Goal: Task Accomplishment & Management: Use online tool/utility

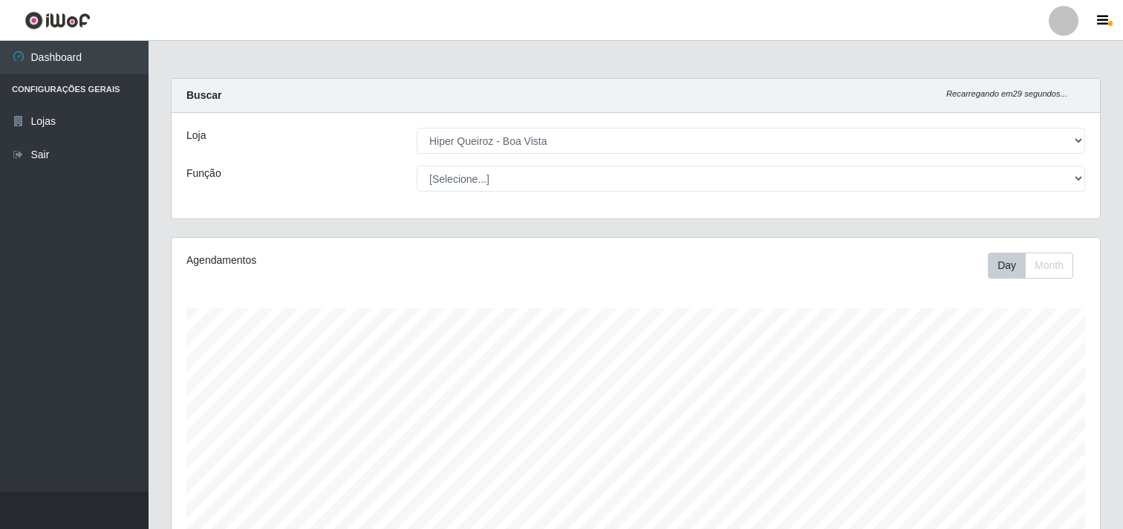
select select "514"
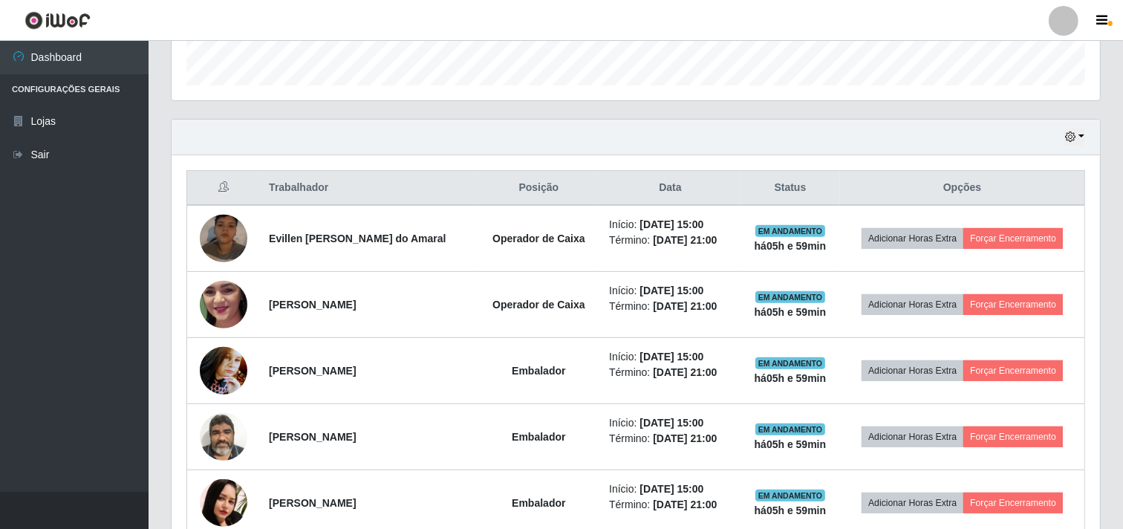
scroll to position [441, 0]
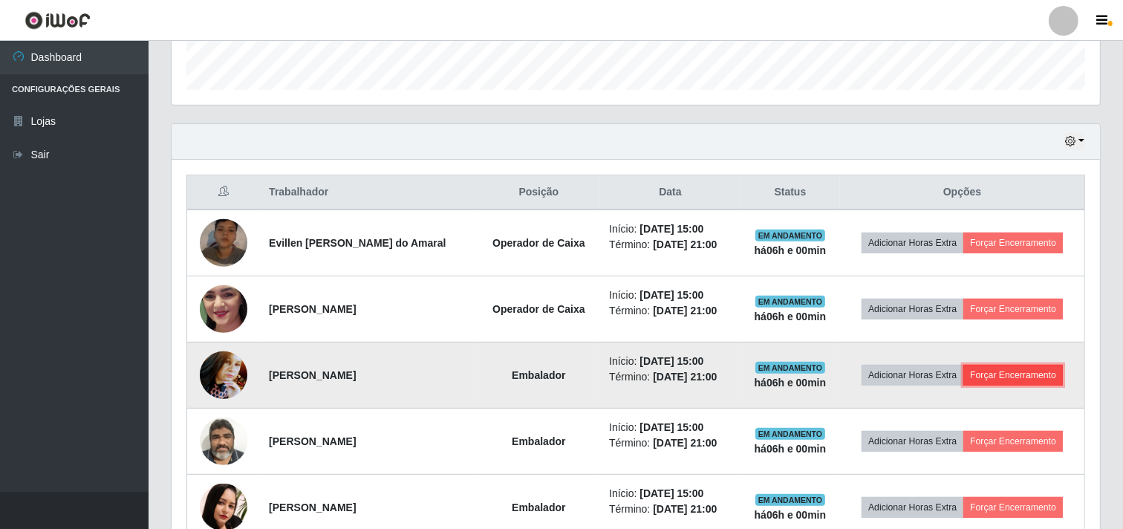
click at [1018, 370] on button "Forçar Encerramento" at bounding box center [1013, 375] width 100 height 21
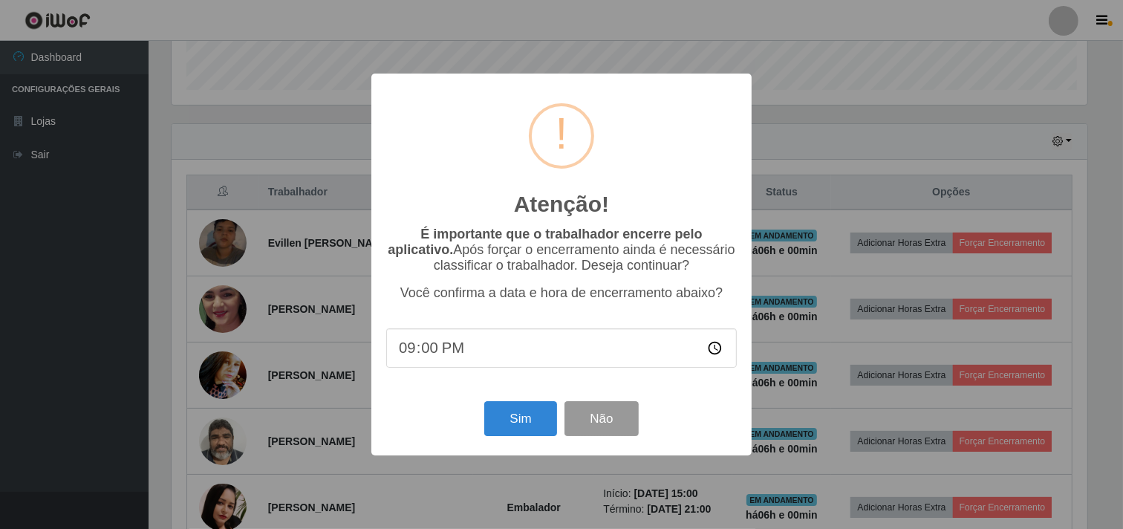
scroll to position [308, 919]
click at [541, 421] on button "Sim" at bounding box center [523, 418] width 72 height 35
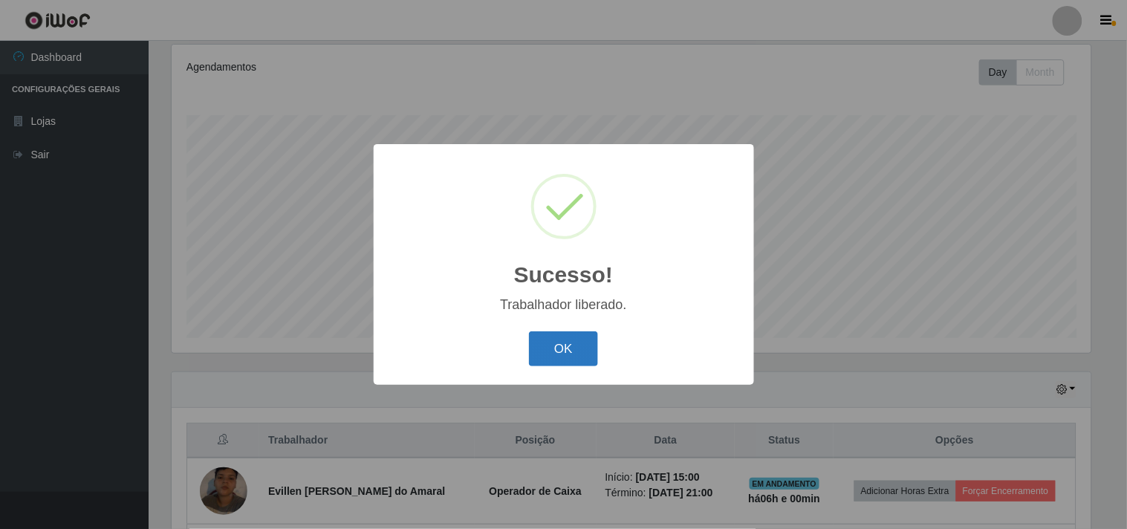
click at [561, 348] on button "OK" at bounding box center [563, 348] width 69 height 35
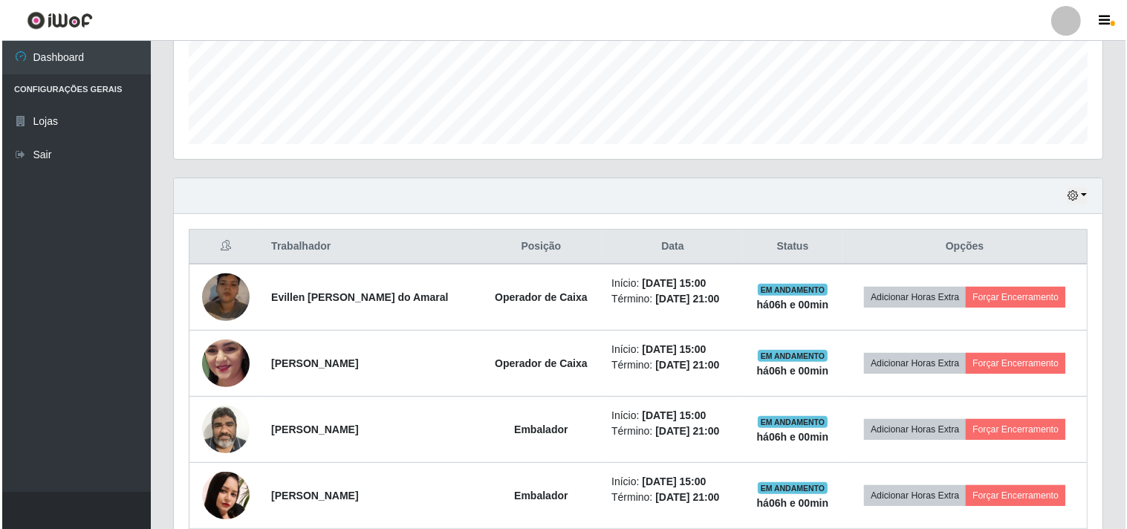
scroll to position [458, 0]
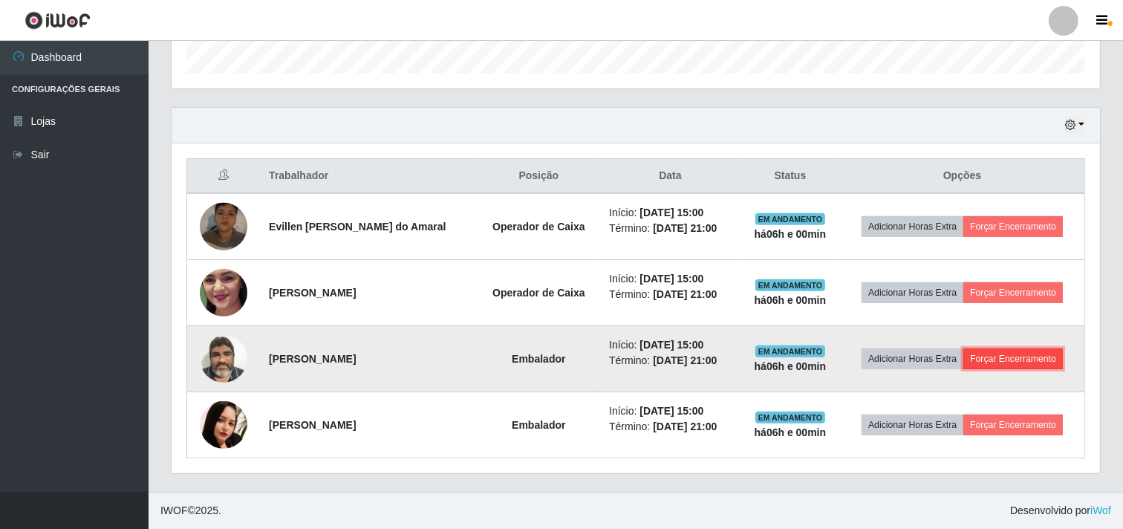
click at [999, 352] on button "Forçar Encerramento" at bounding box center [1013, 358] width 100 height 21
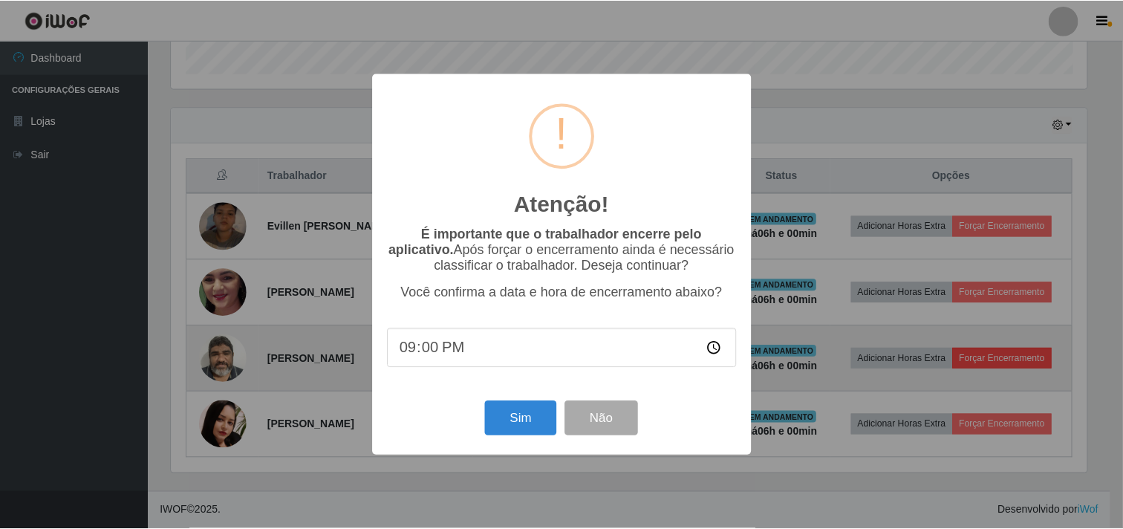
scroll to position [308, 919]
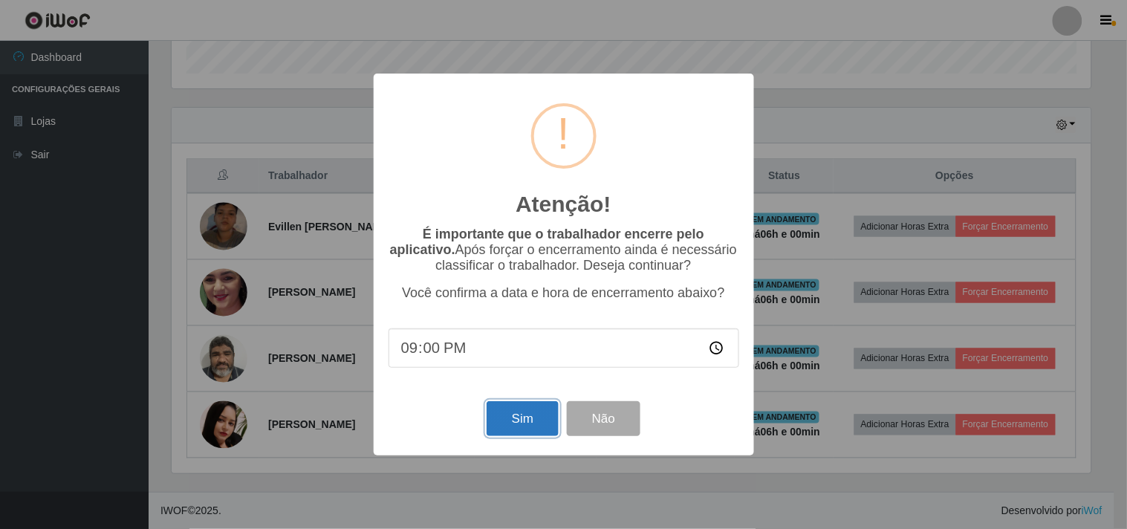
click at [542, 416] on button "Sim" at bounding box center [523, 418] width 72 height 35
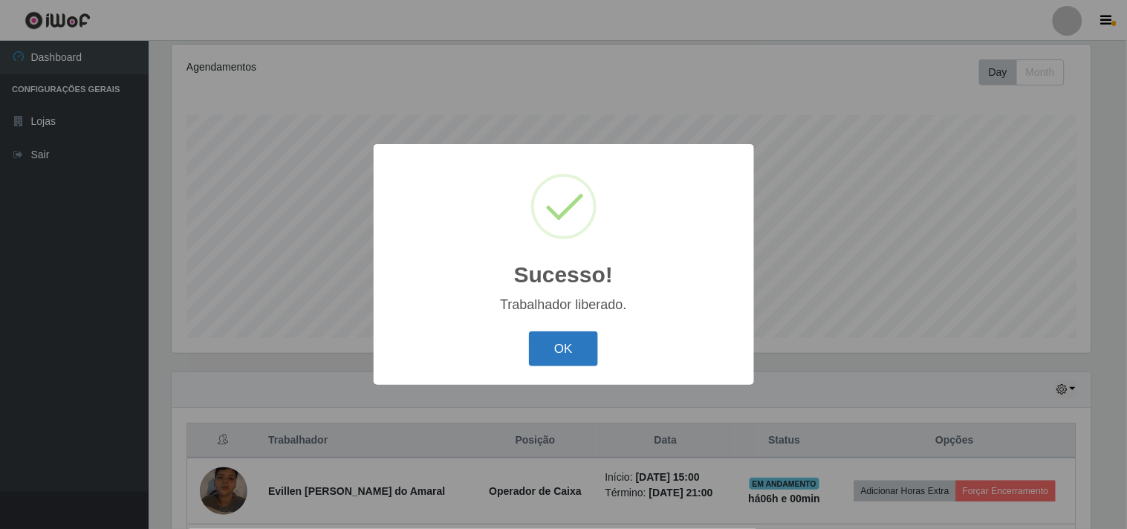
click at [547, 345] on button "OK" at bounding box center [563, 348] width 69 height 35
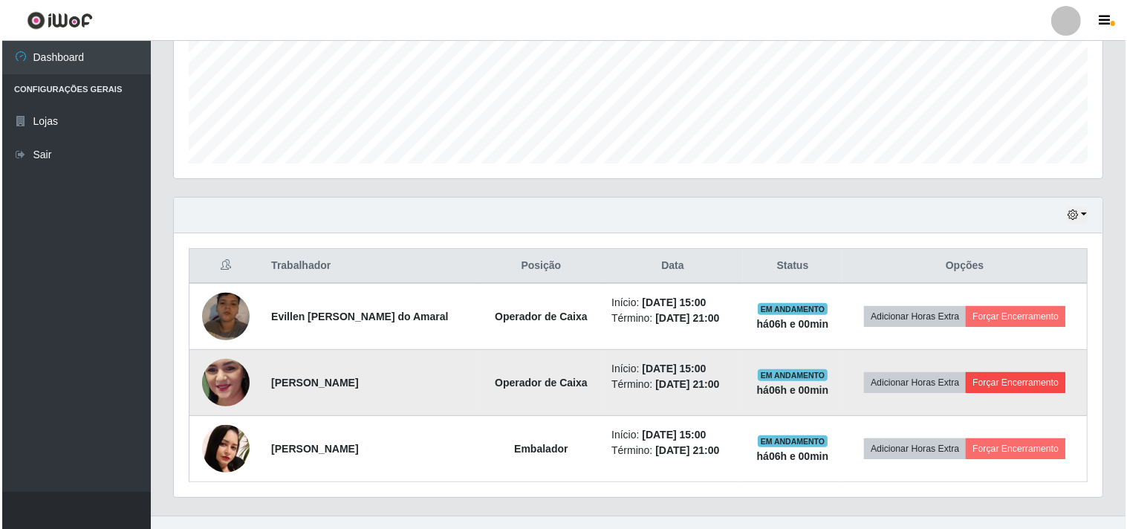
scroll to position [391, 0]
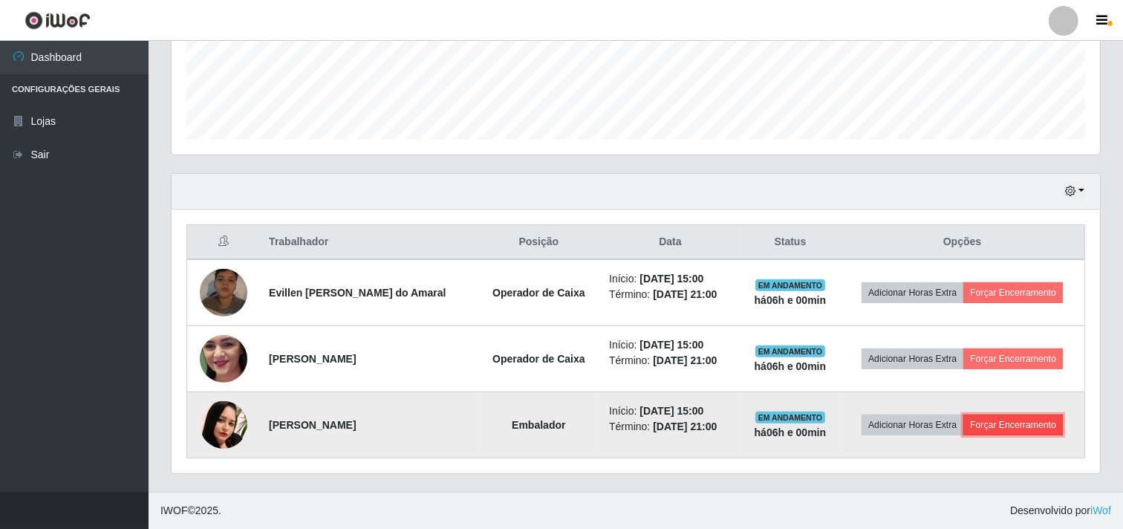
click at [1032, 424] on button "Forçar Encerramento" at bounding box center [1013, 424] width 100 height 21
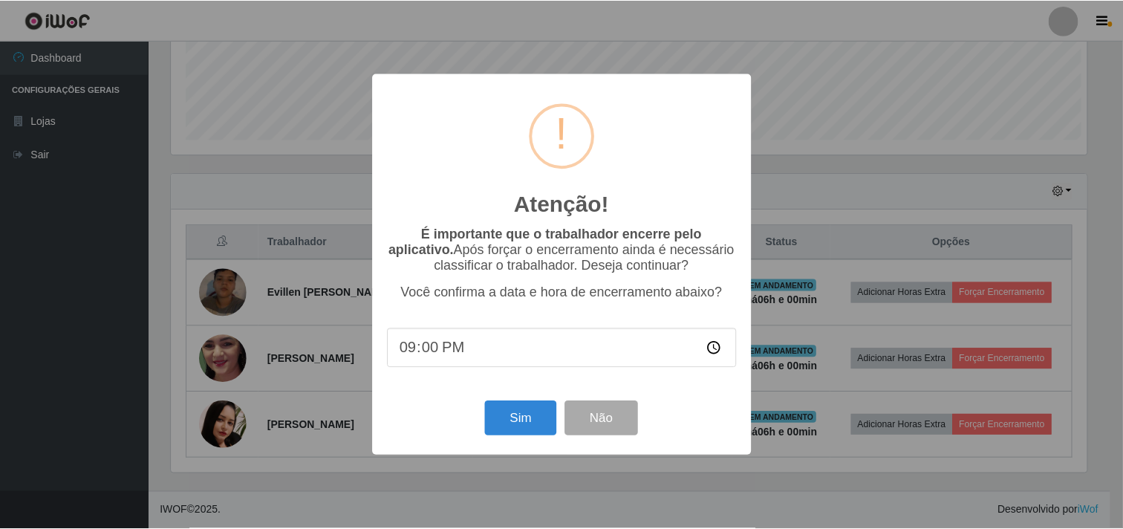
scroll to position [308, 919]
click at [505, 417] on button "Sim" at bounding box center [523, 418] width 72 height 35
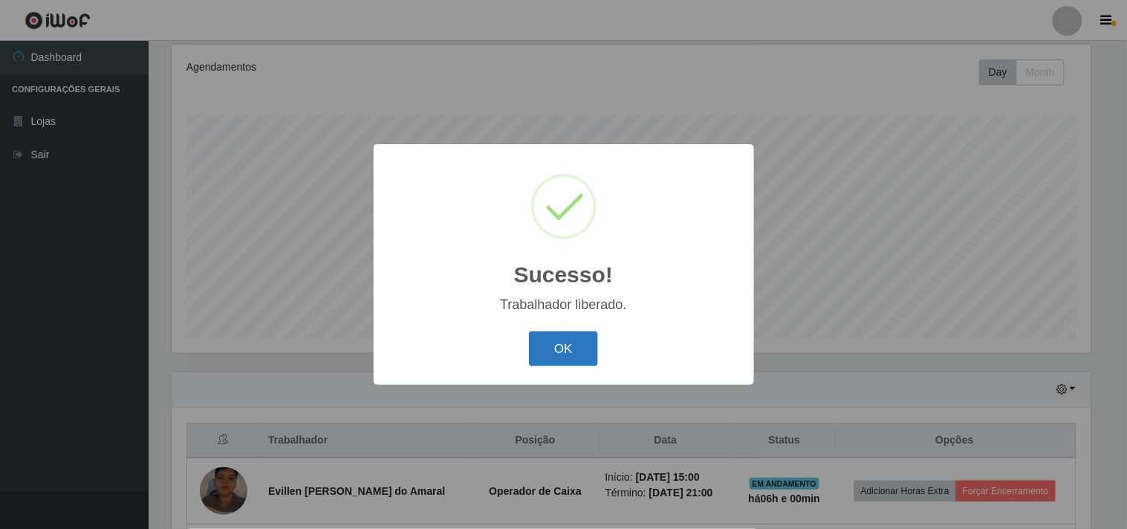
click at [591, 348] on button "OK" at bounding box center [563, 348] width 69 height 35
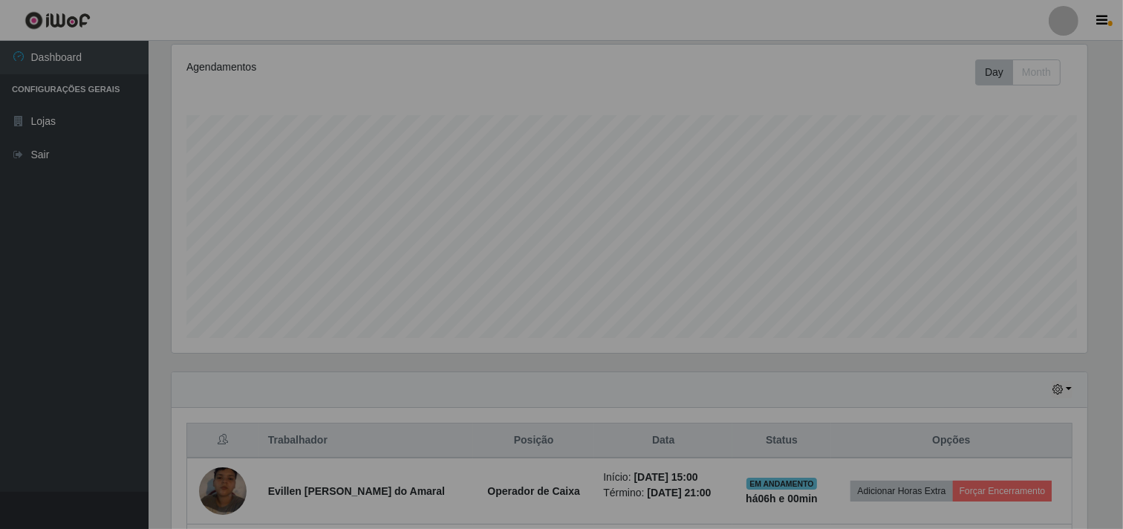
scroll to position [0, 0]
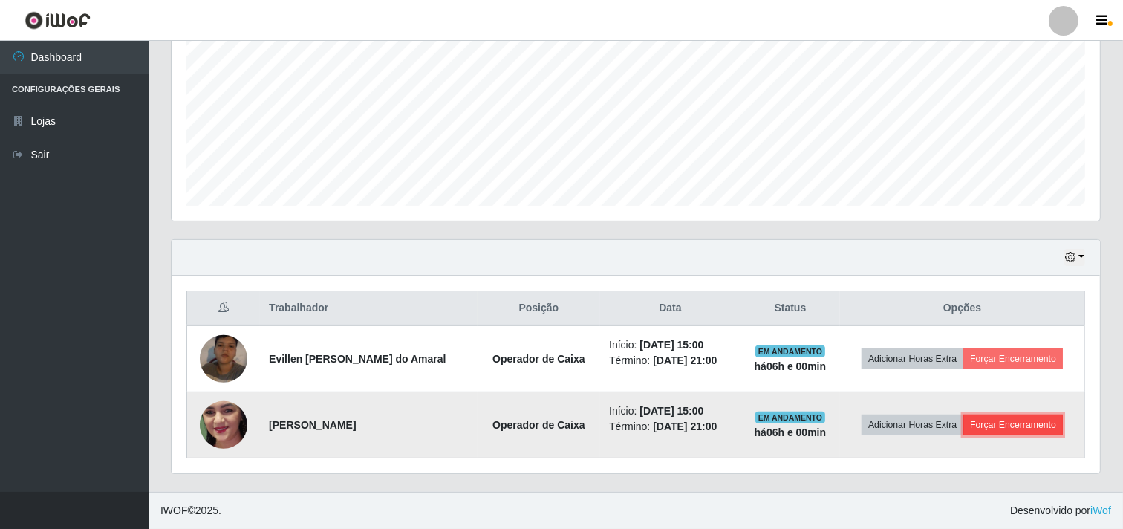
click at [1012, 425] on button "Forçar Encerramento" at bounding box center [1013, 424] width 100 height 21
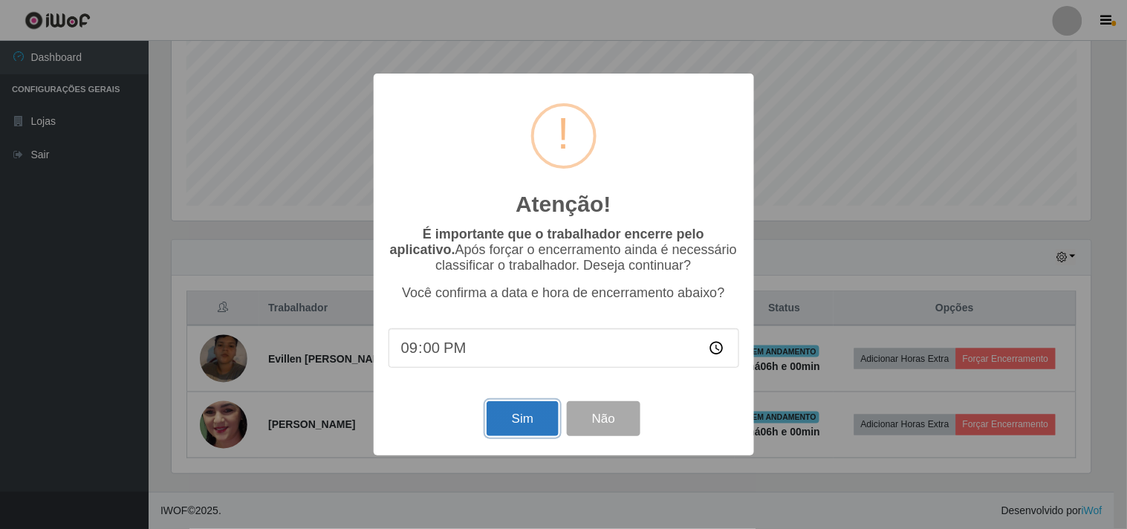
click at [524, 411] on button "Sim" at bounding box center [523, 418] width 72 height 35
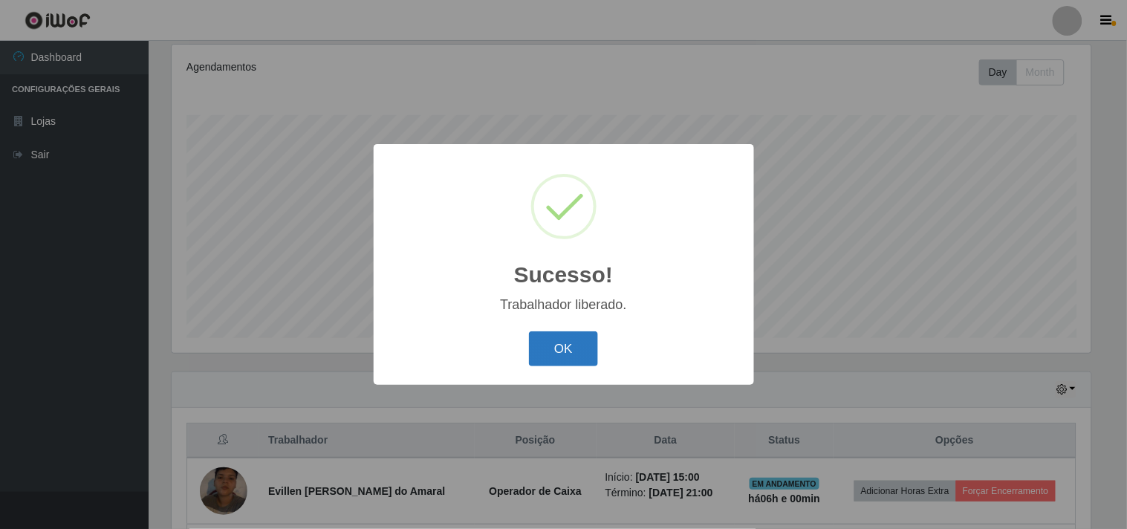
click at [557, 347] on button "OK" at bounding box center [563, 348] width 69 height 35
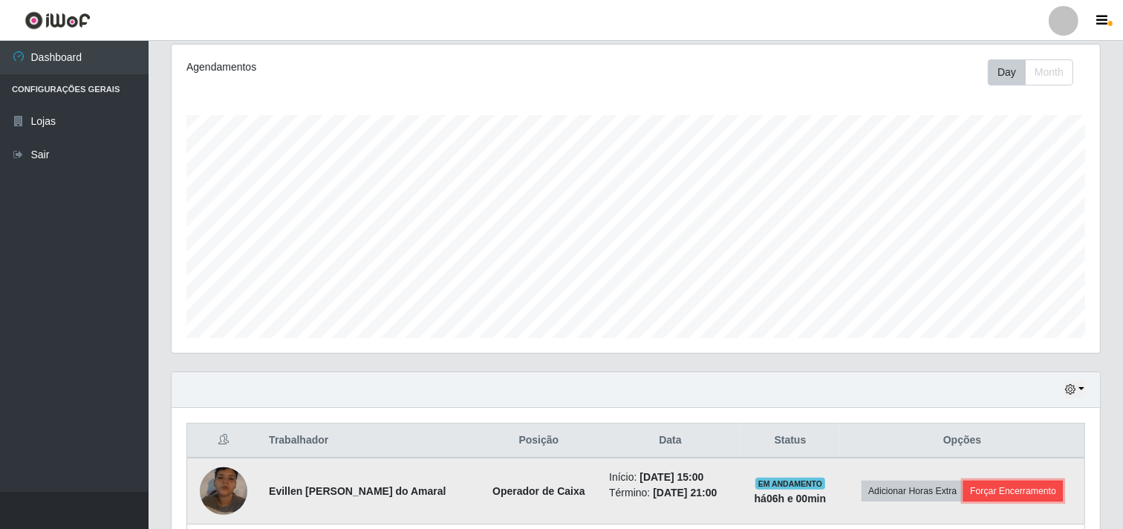
click at [1012, 490] on button "Forçar Encerramento" at bounding box center [1013, 491] width 100 height 21
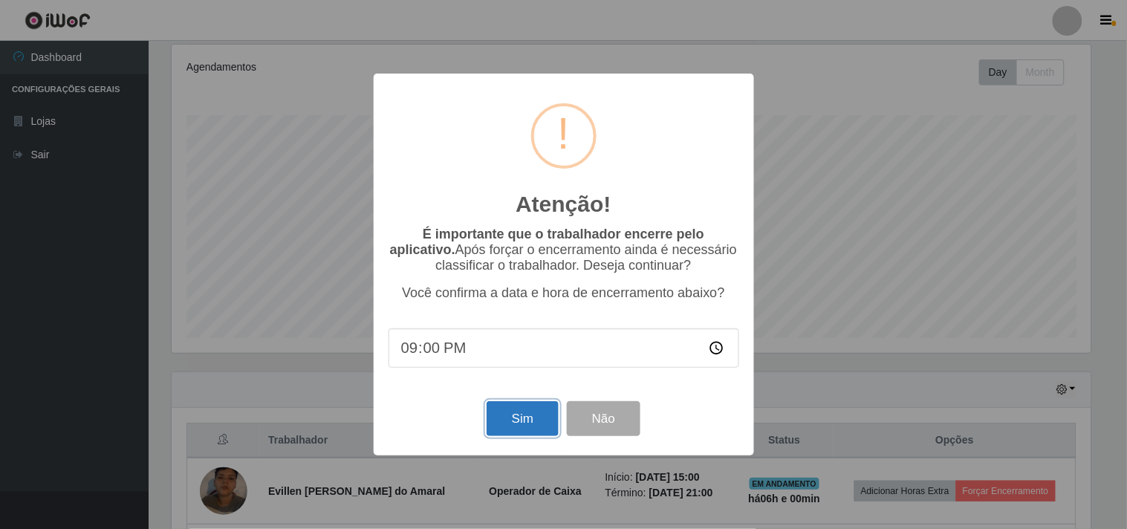
click at [530, 416] on button "Sim" at bounding box center [523, 418] width 72 height 35
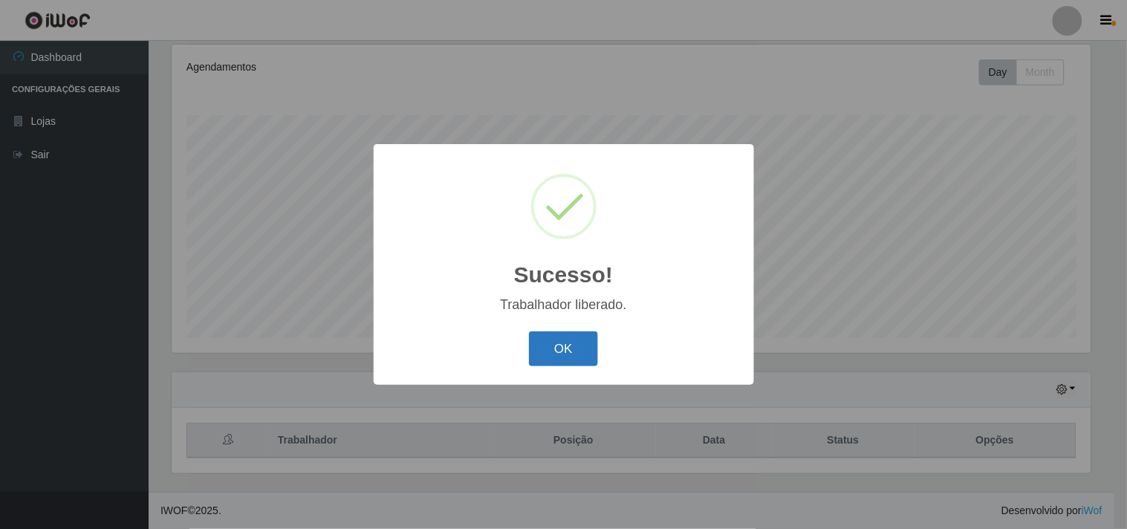
click at [565, 352] on button "OK" at bounding box center [563, 348] width 69 height 35
